Goal: Task Accomplishment & Management: Manage account settings

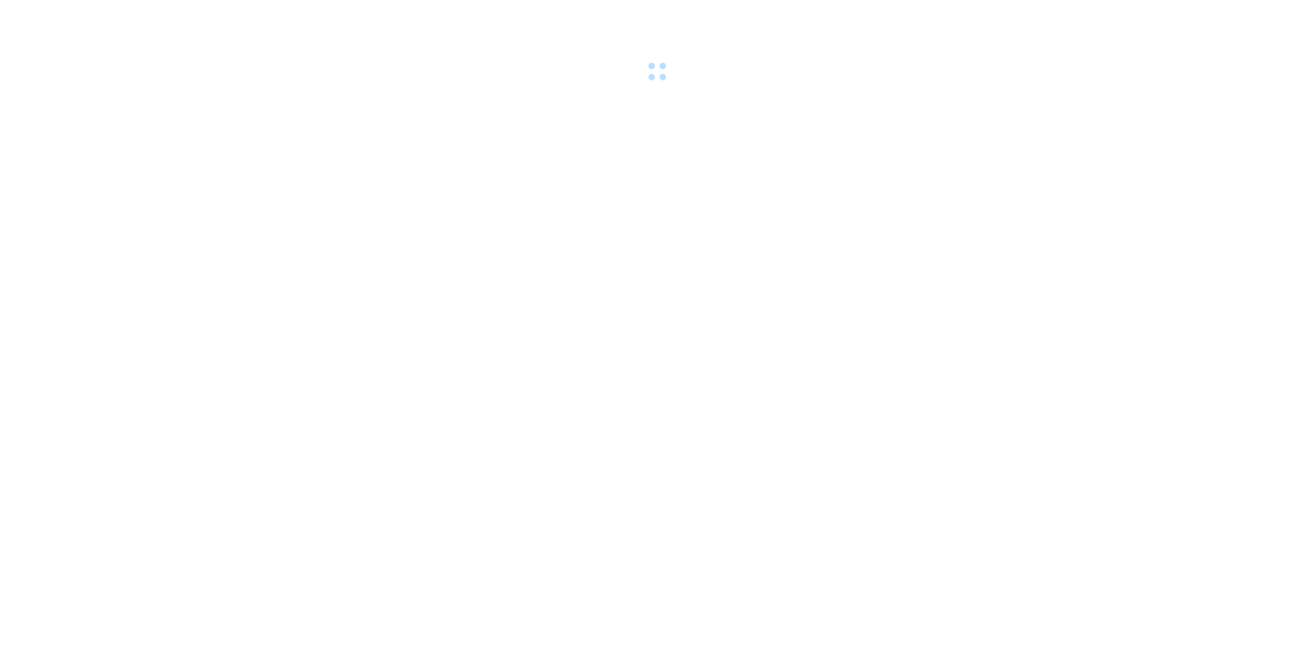
scroll to position [377, 0]
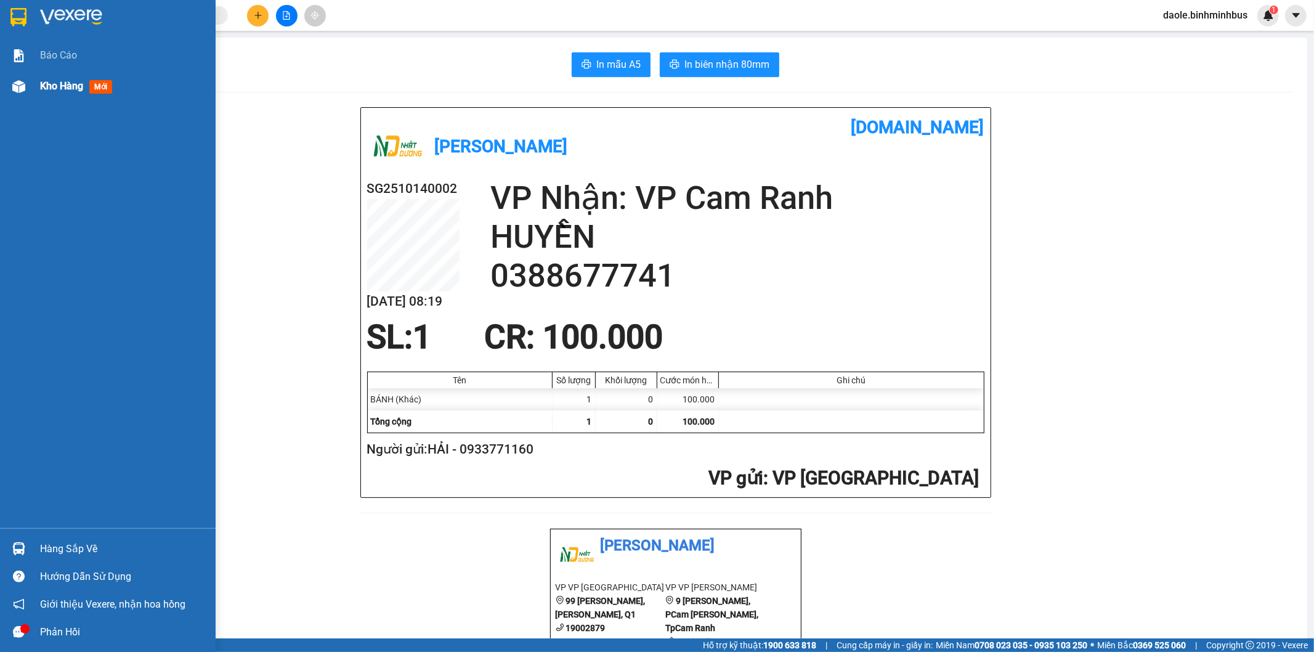
click at [12, 80] on img at bounding box center [18, 86] width 13 height 13
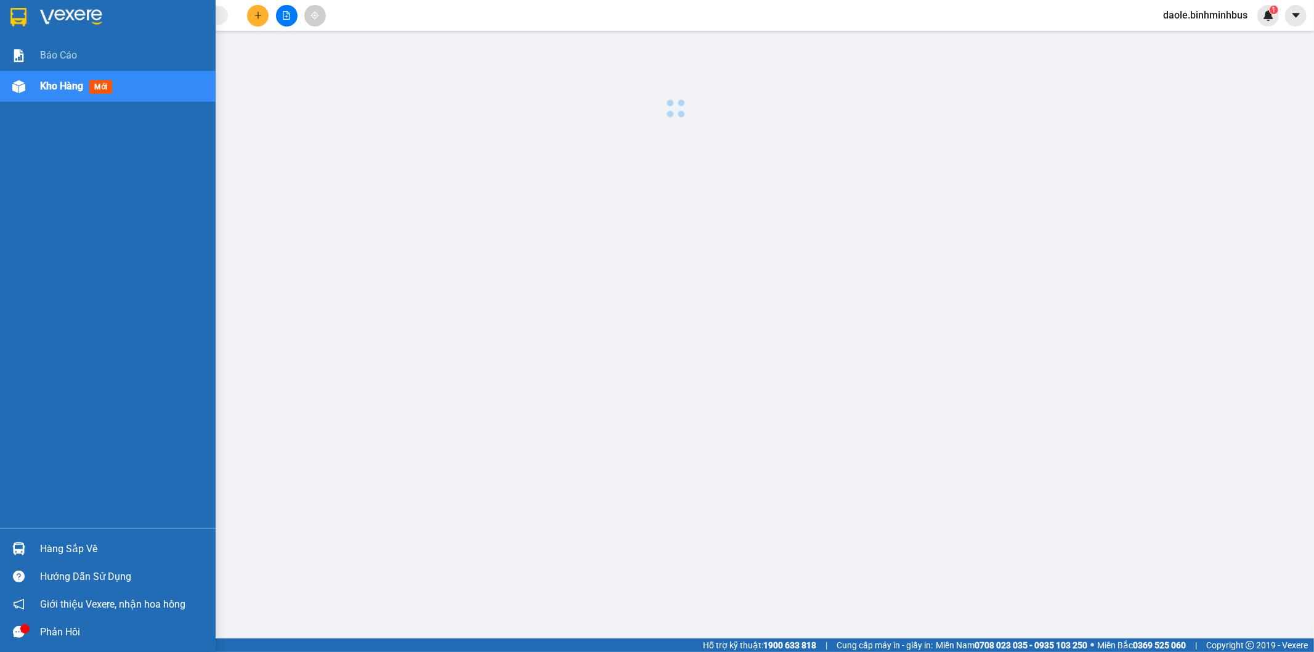
click at [12, 80] on img at bounding box center [18, 86] width 13 height 13
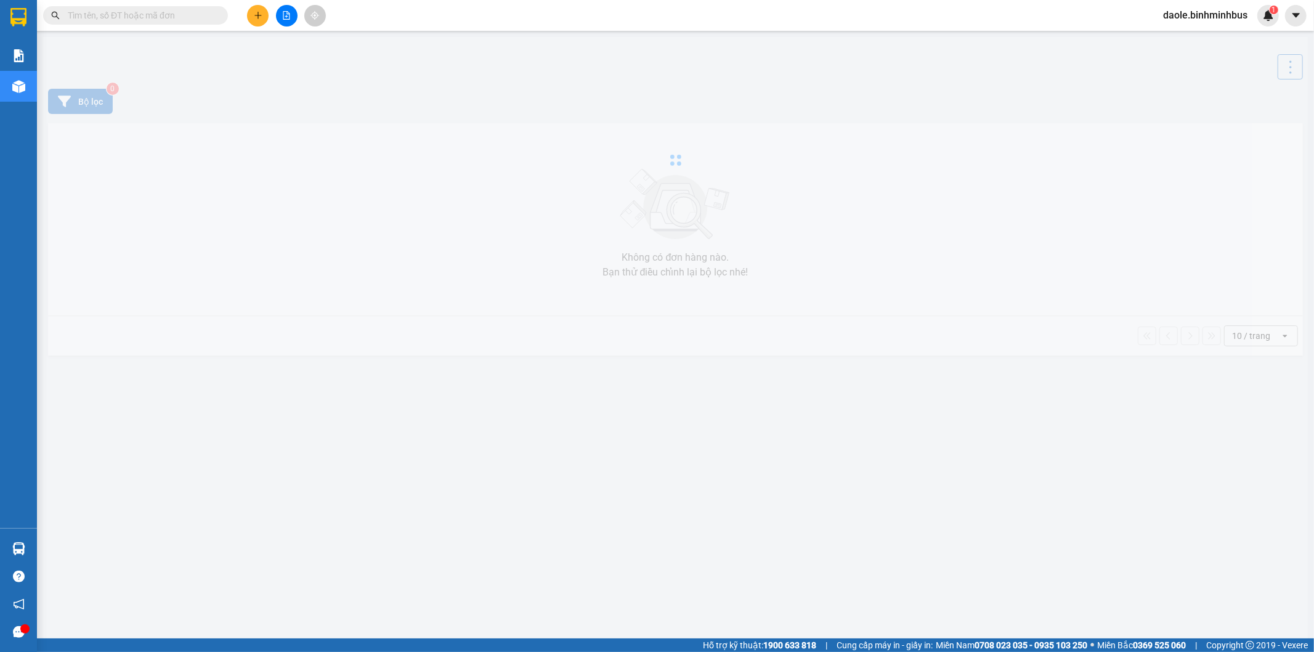
scroll to position [377, 0]
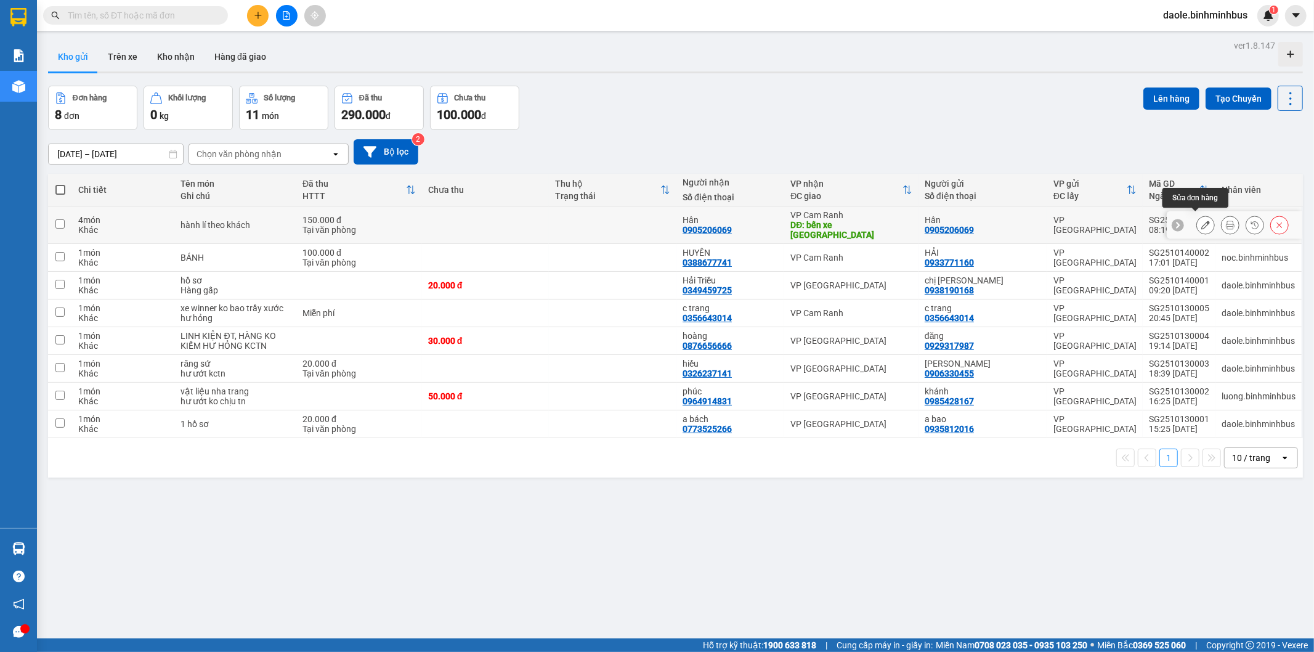
click at [1197, 214] on button at bounding box center [1205, 225] width 17 height 22
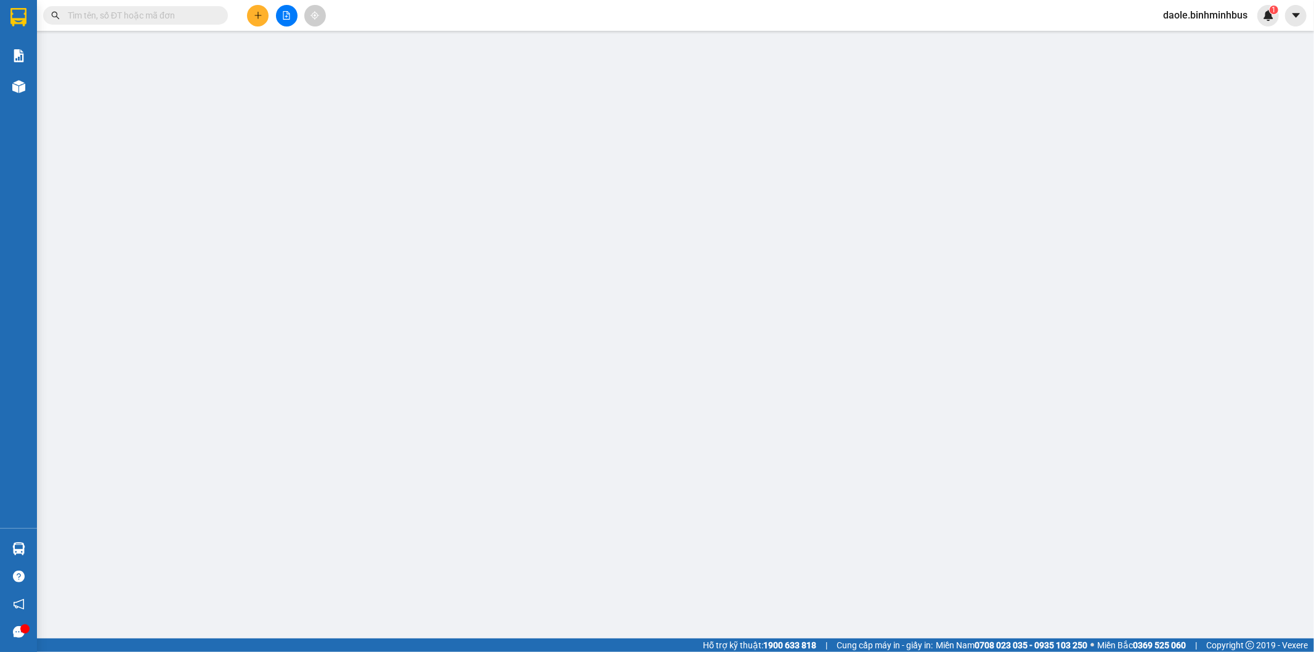
type input "0905206069"
type input "Hân"
type input "0905206069"
type input "Hân"
type input "bến xe [GEOGRAPHIC_DATA]"
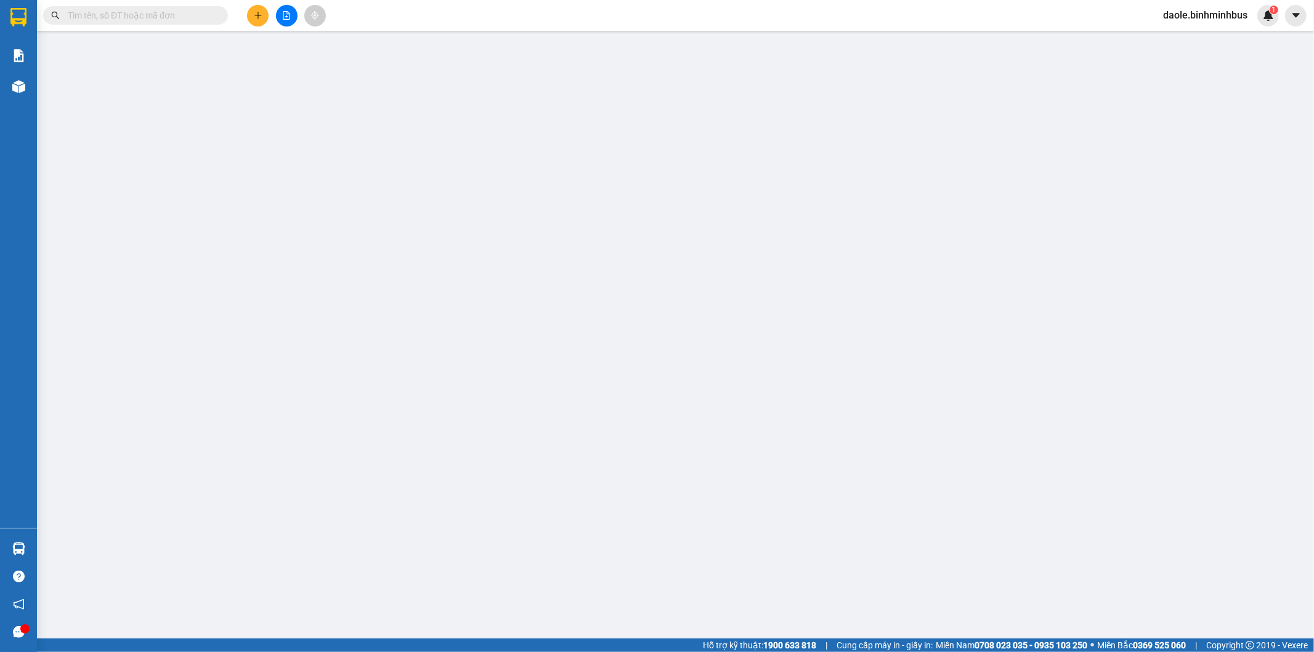
type input "150.000"
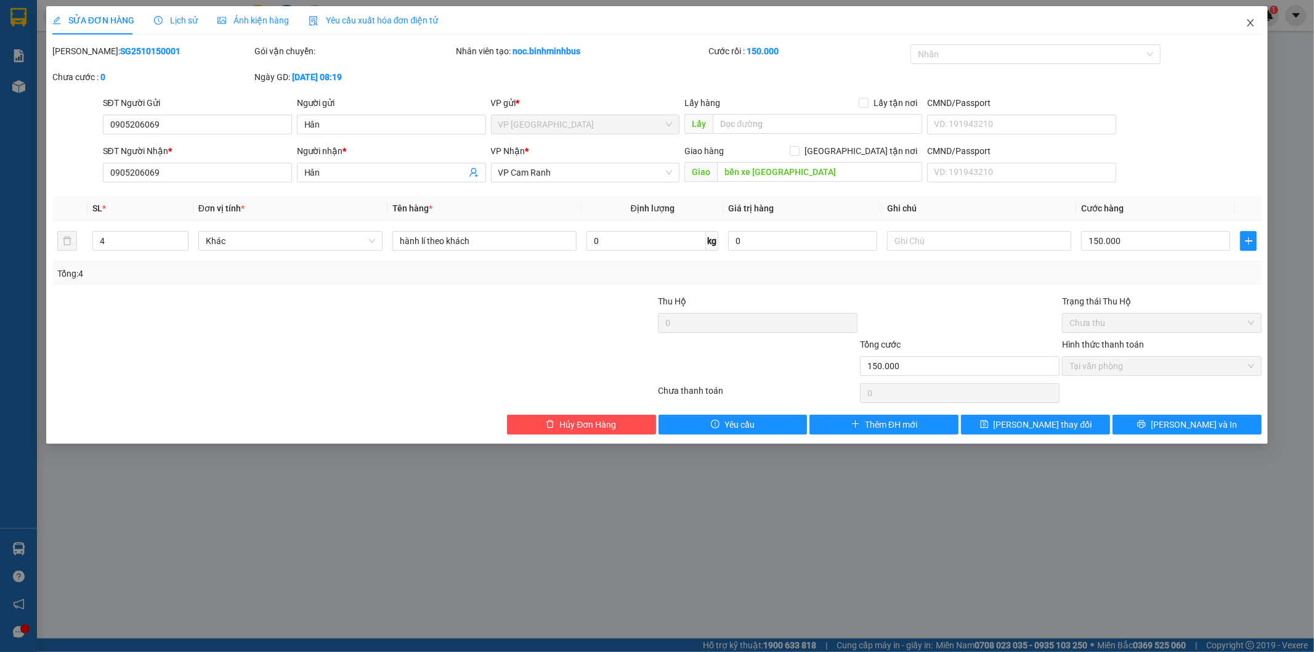
click at [1254, 18] on icon "close" at bounding box center [1251, 23] width 10 height 10
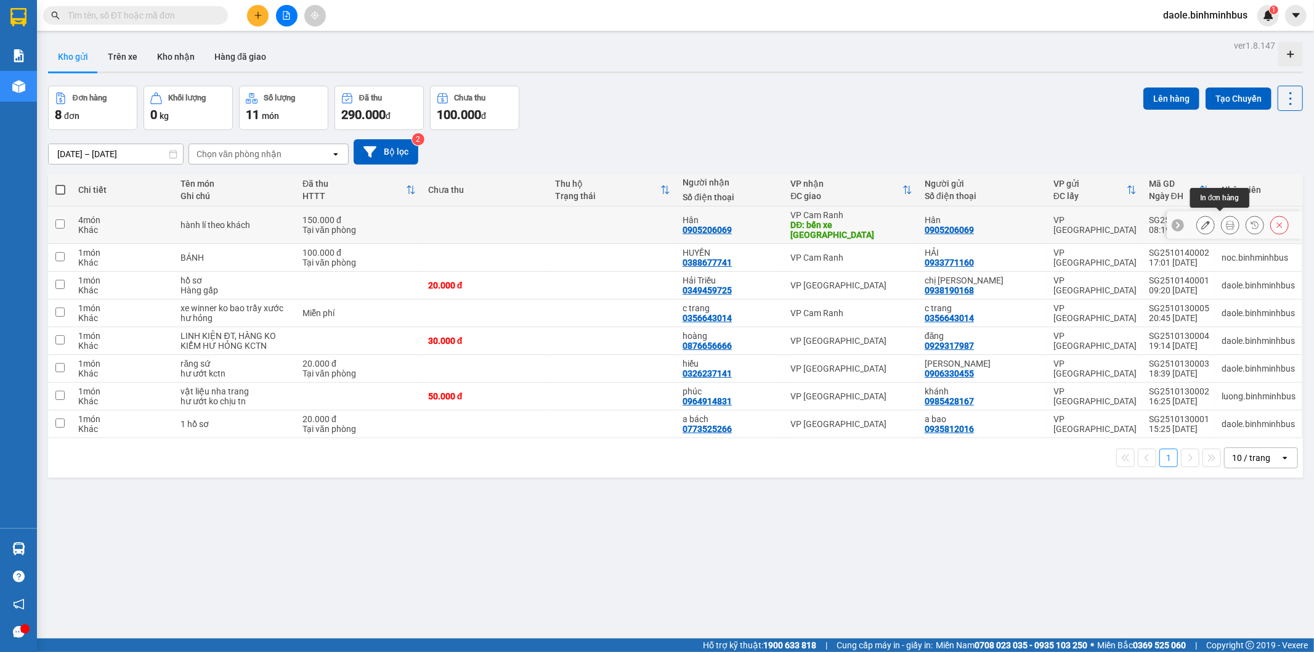
click at [1222, 214] on button at bounding box center [1230, 225] width 17 height 22
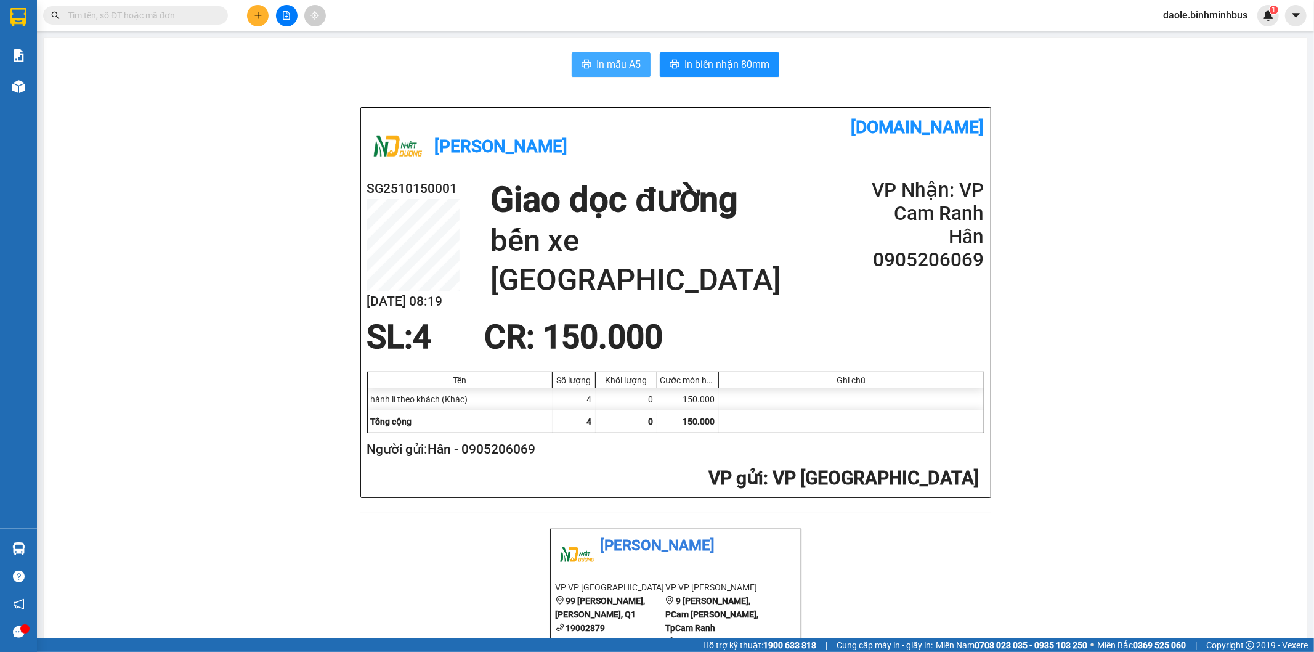
click at [625, 54] on button "In mẫu A5" at bounding box center [611, 64] width 79 height 25
click at [604, 57] on span "In mẫu A5" at bounding box center [618, 64] width 44 height 15
